Goal: Information Seeking & Learning: Learn about a topic

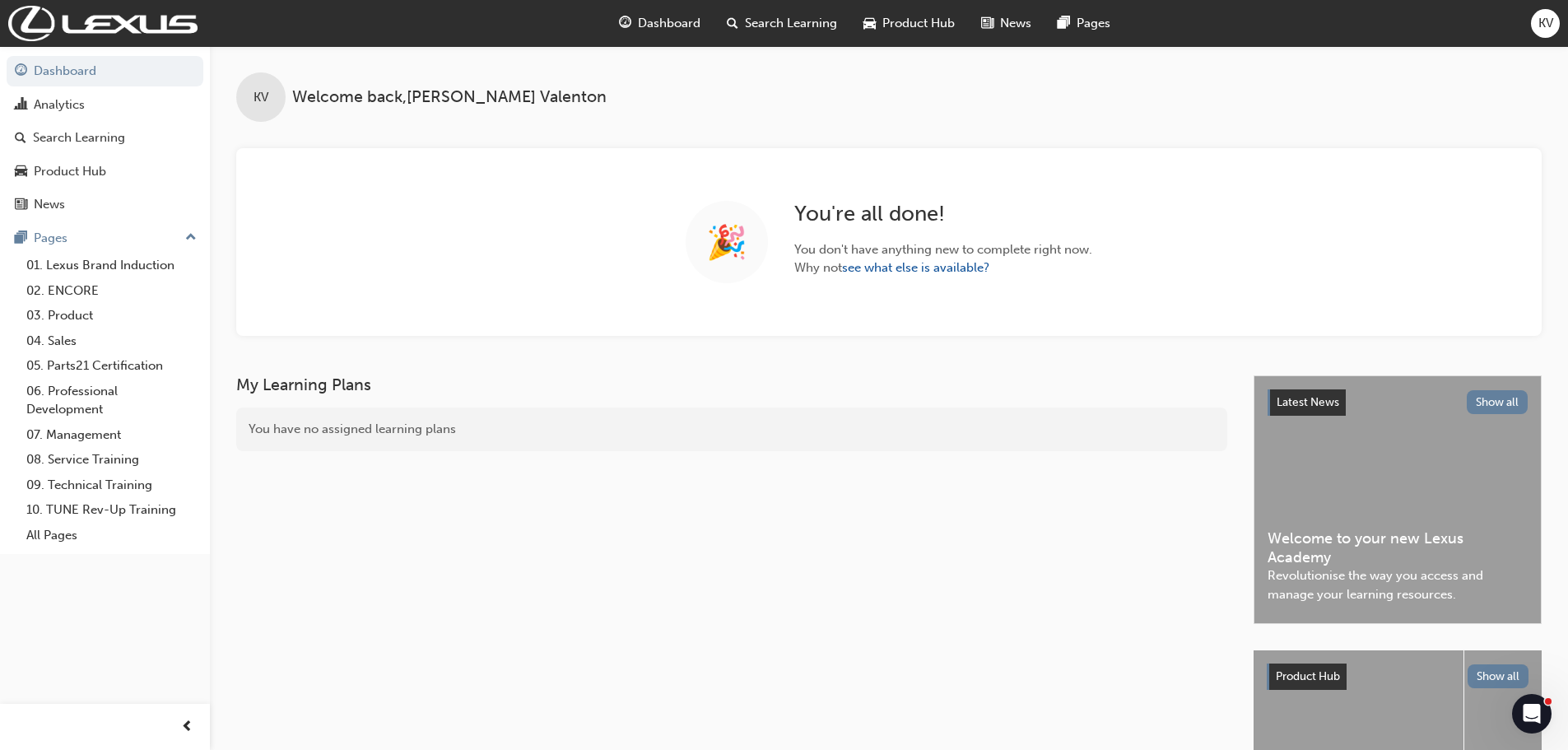
click at [774, 27] on span "Search Learning" at bounding box center [791, 24] width 93 height 19
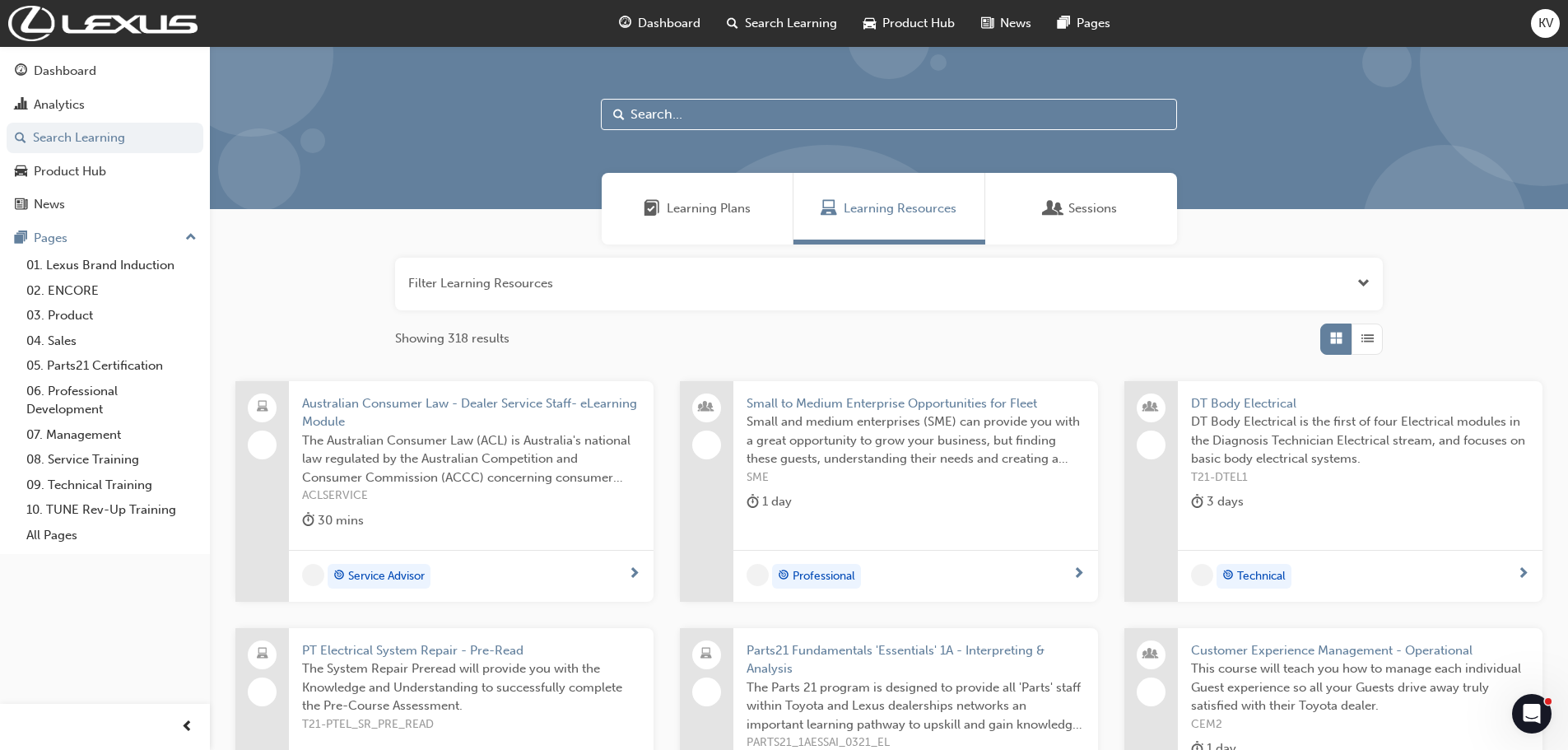
click at [680, 205] on span "Learning Plans" at bounding box center [709, 209] width 84 height 19
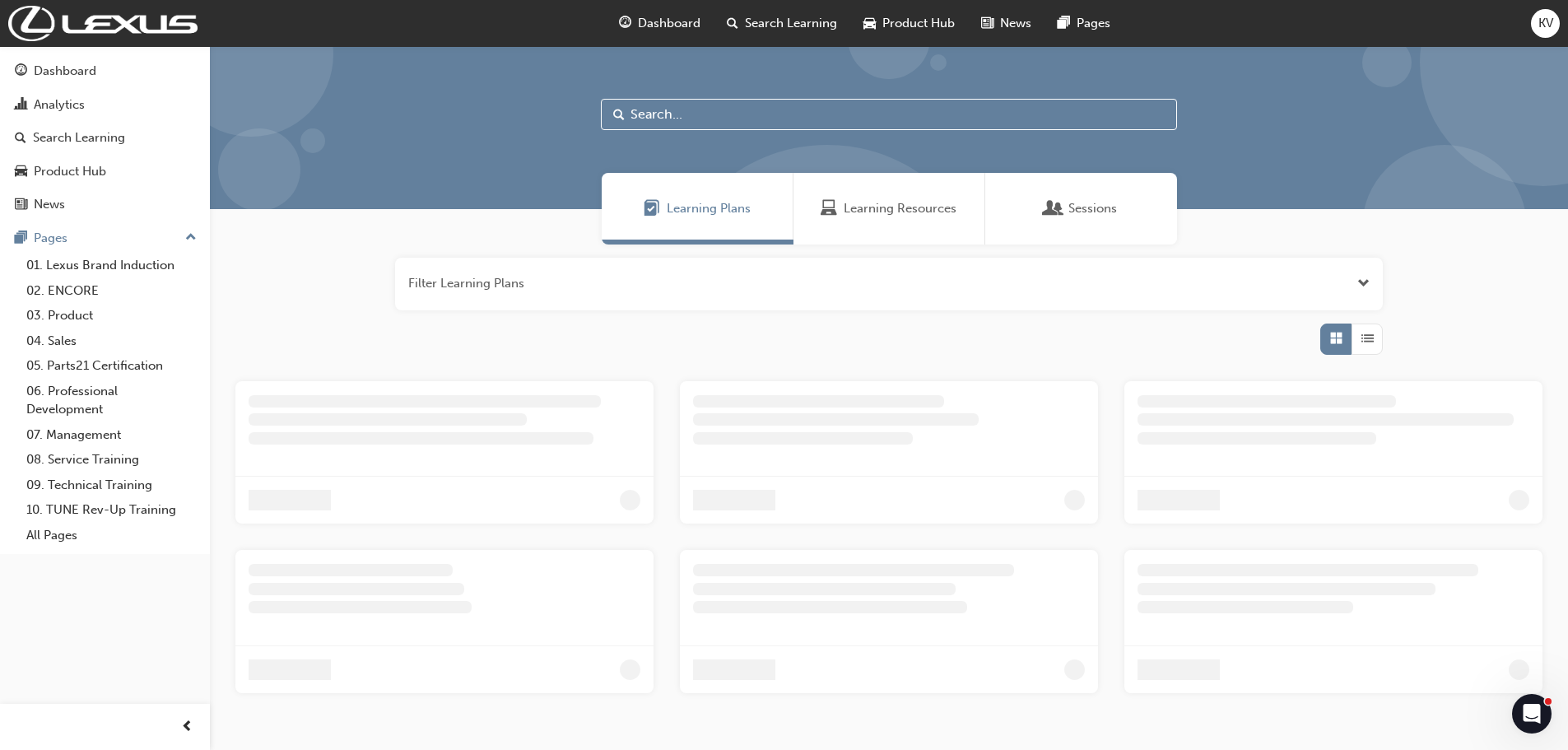
click at [708, 120] on input "text" at bounding box center [888, 114] width 576 height 32
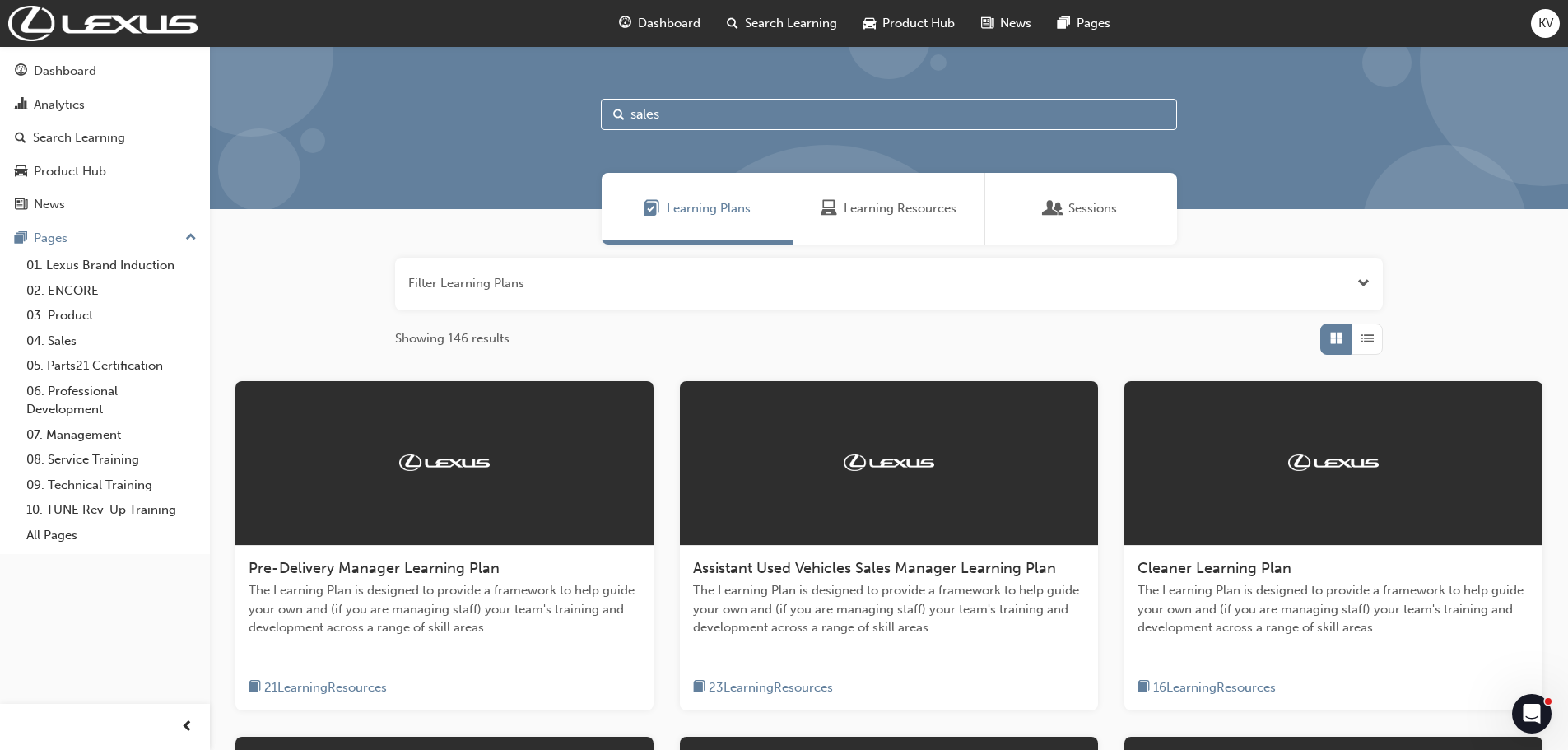
type input "sales"
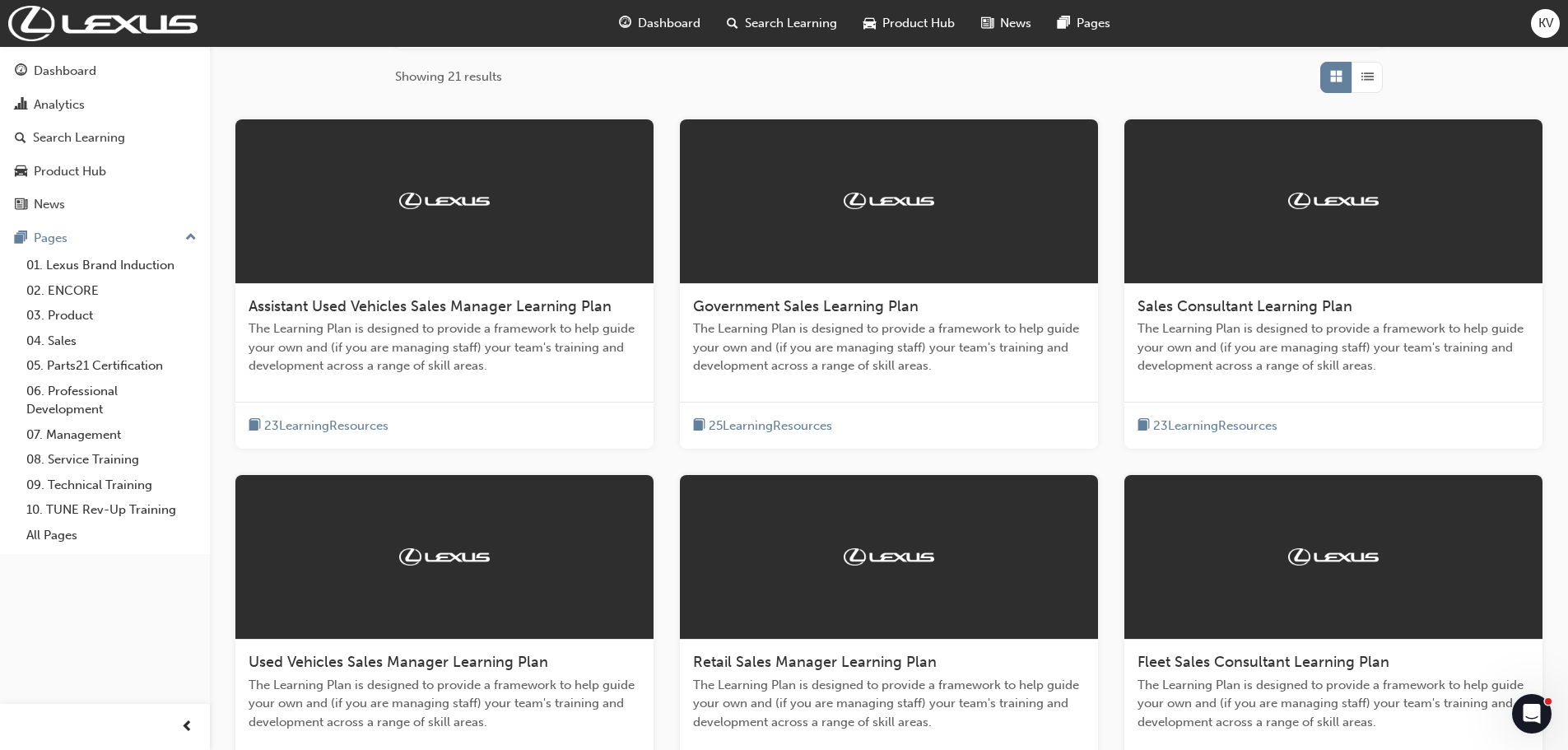
scroll to position [274, 0]
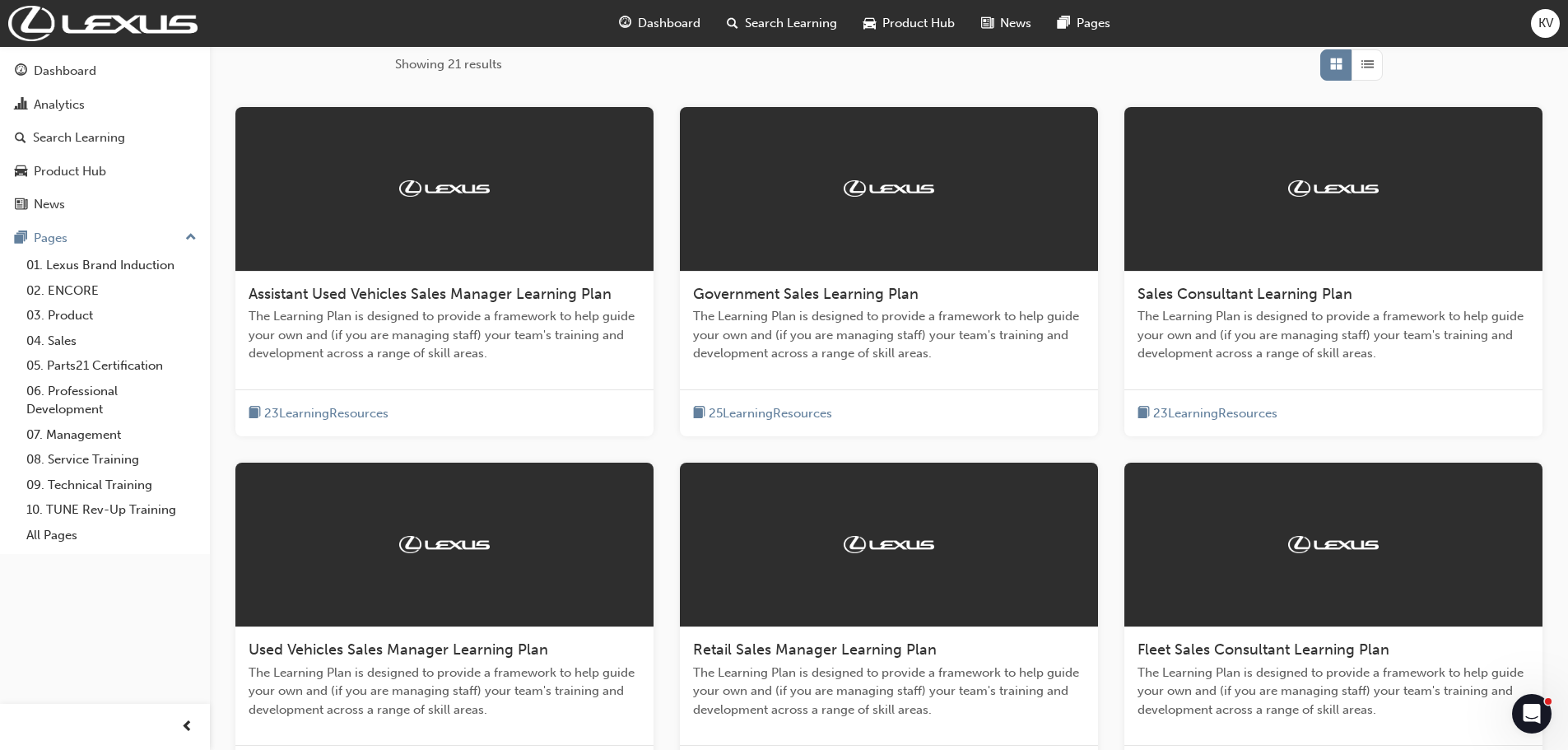
click at [1308, 304] on div "Sales Consultant Learning Plan The Learning Plan is designed to provide a frame…" at bounding box center [1334, 330] width 418 height 118
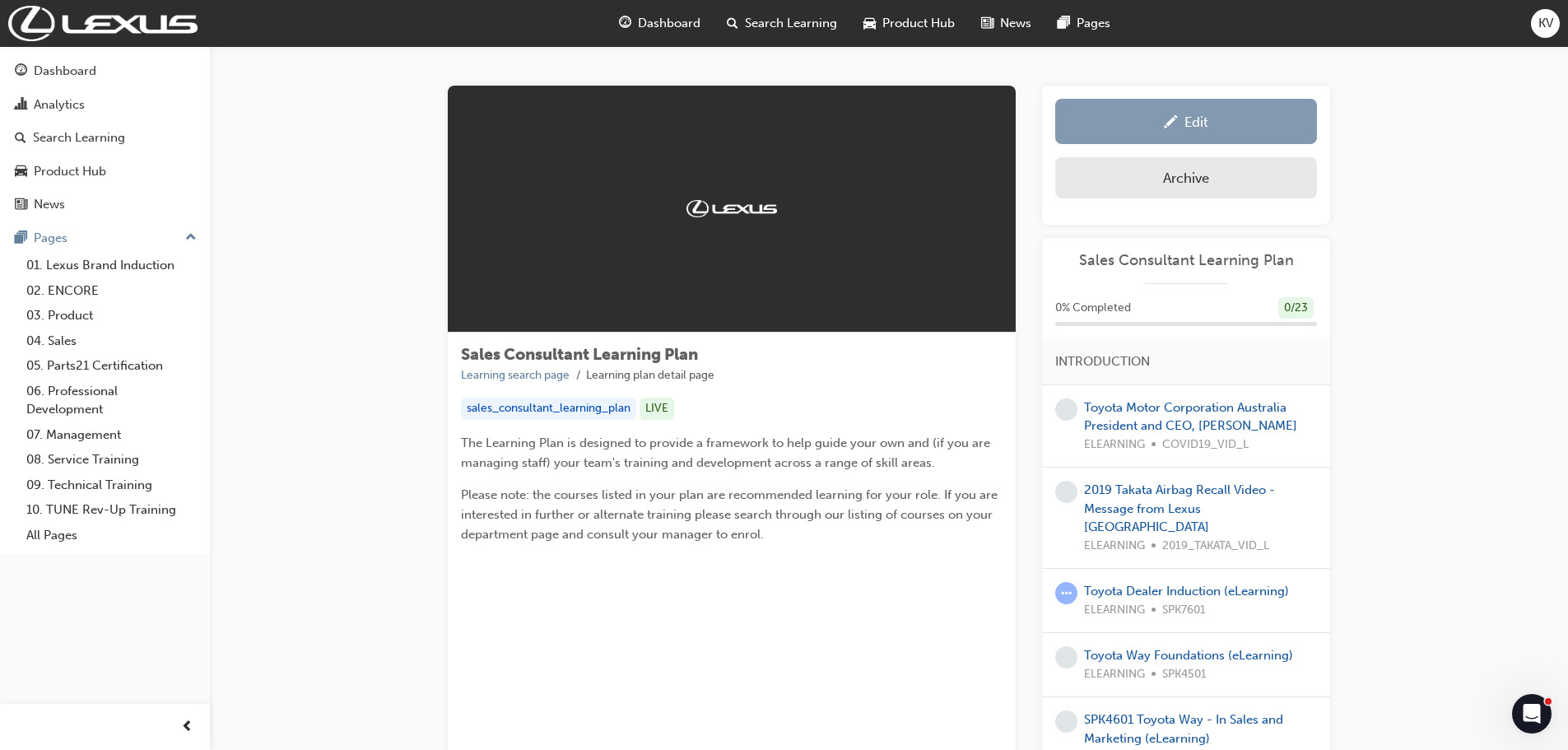
click at [1238, 127] on div "Edit" at bounding box center [1186, 121] width 237 height 21
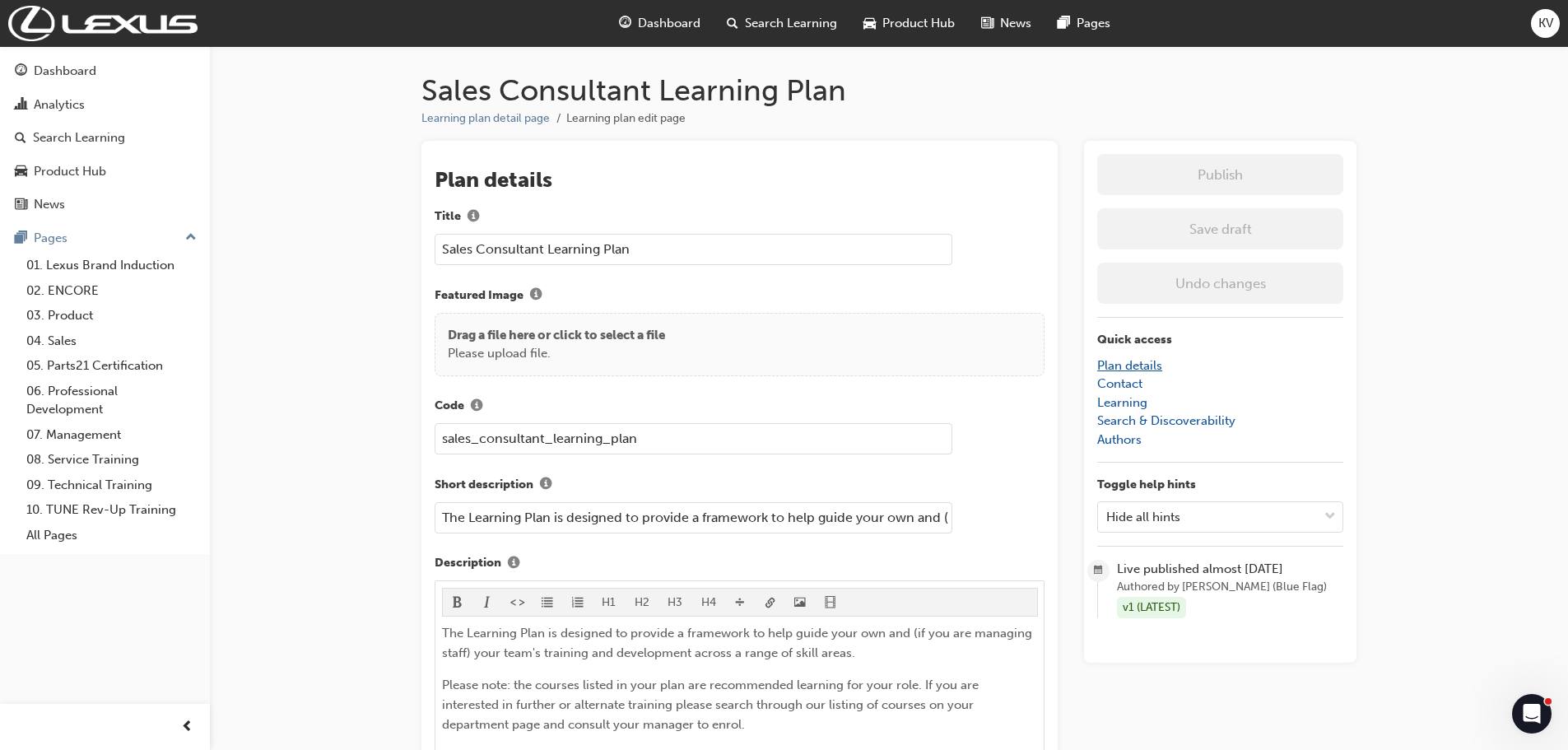
click at [1147, 361] on link "Plan details" at bounding box center [1130, 366] width 65 height 15
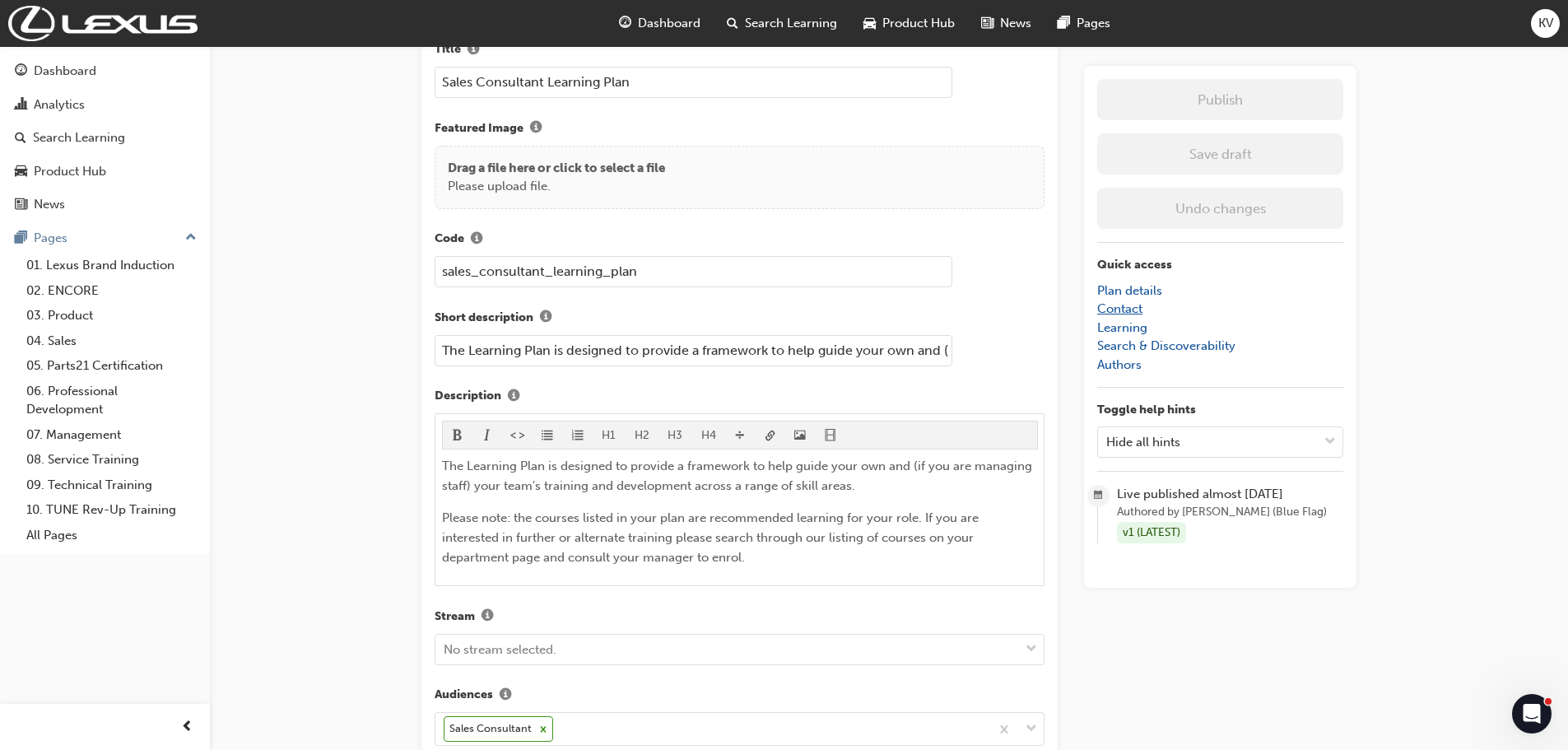
click at [1119, 307] on link "Contact" at bounding box center [1119, 310] width 45 height 15
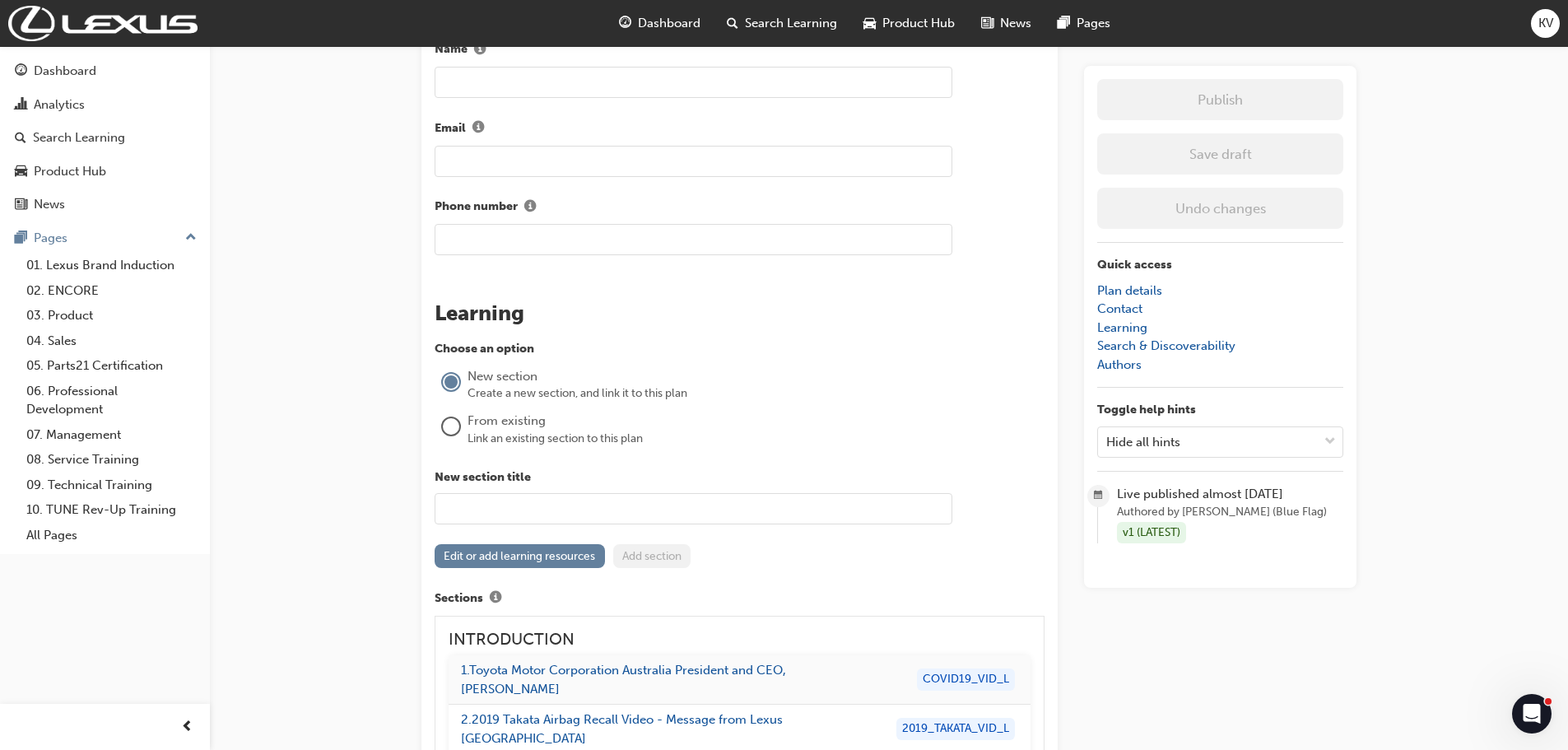
click at [662, 80] on input "text" at bounding box center [693, 82] width 518 height 32
click at [1029, 403] on label "New section Create a new section, and link it to this plan" at bounding box center [739, 385] width 610 height 39
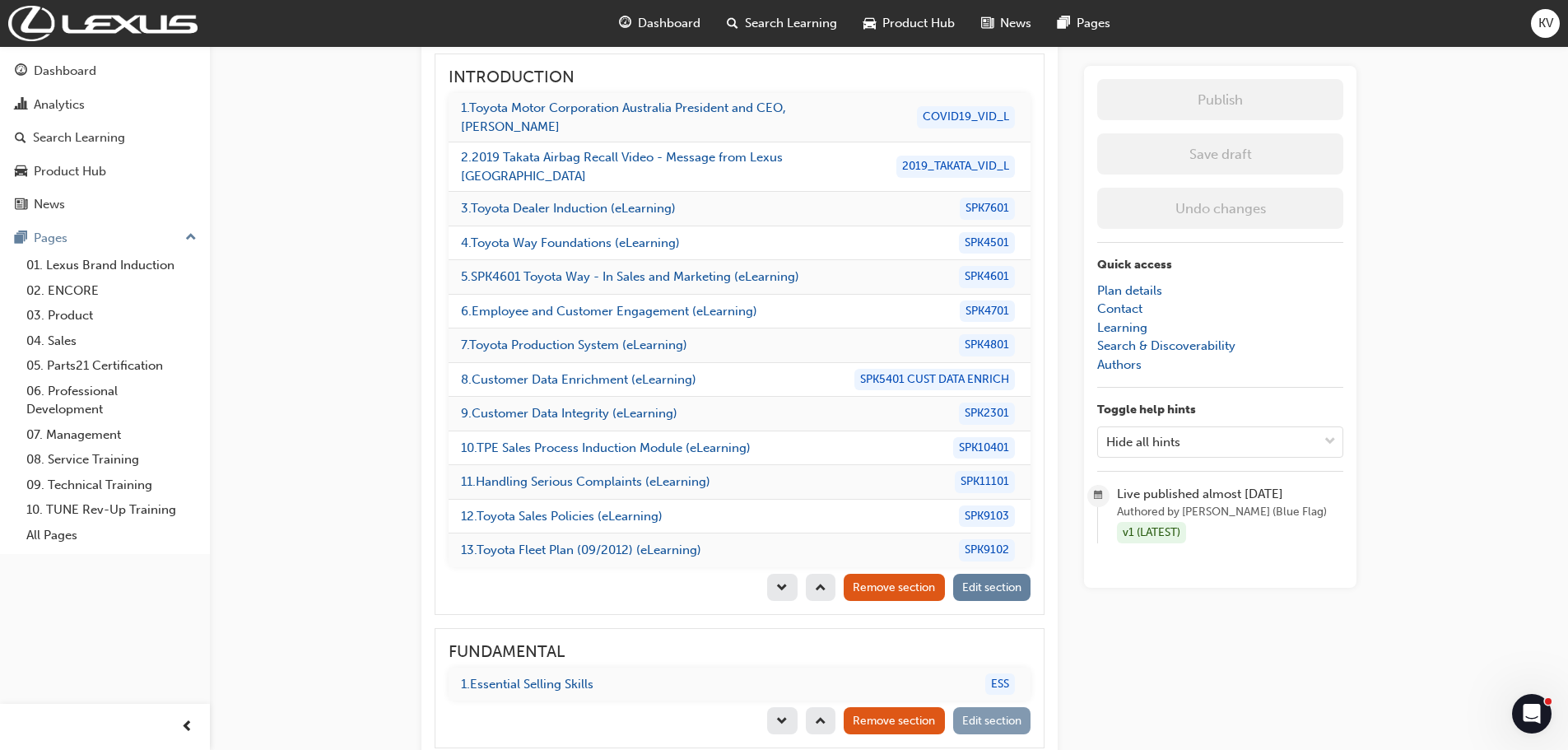
scroll to position [1508, 0]
